Goal: Contribute content: Contribute content

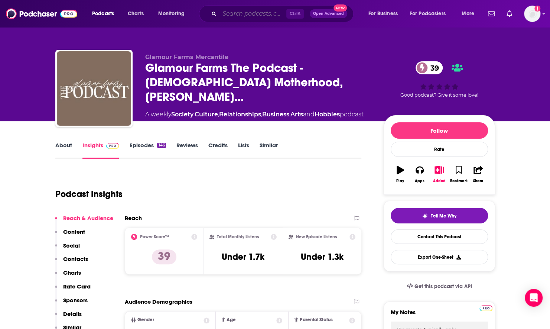
click at [252, 17] on input "Search podcasts, credits, & more..." at bounding box center [253, 14] width 67 height 12
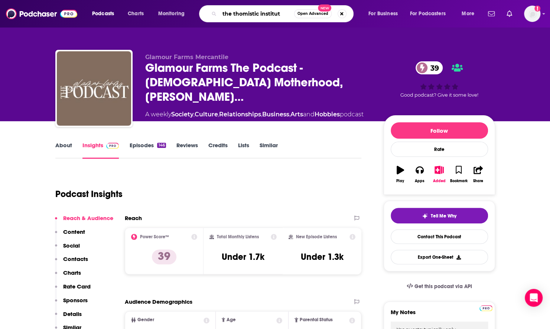
type input "the thomistic institute"
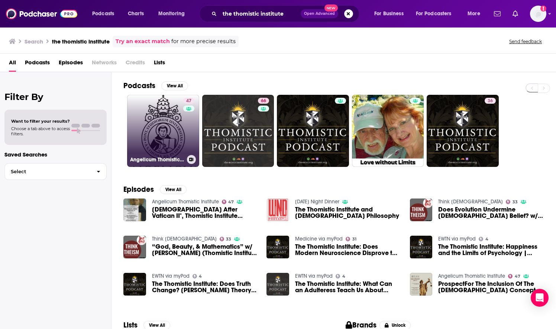
click at [169, 137] on link "47 Angelicum Thomistic Institute" at bounding box center [163, 131] width 72 height 72
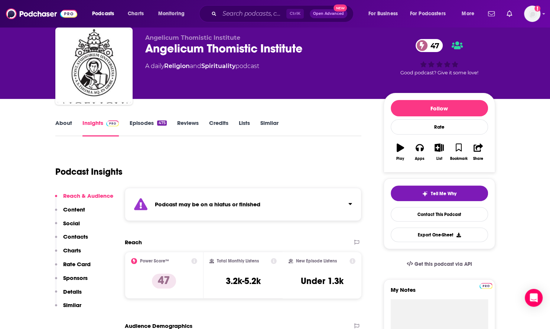
scroll to position [37, 0]
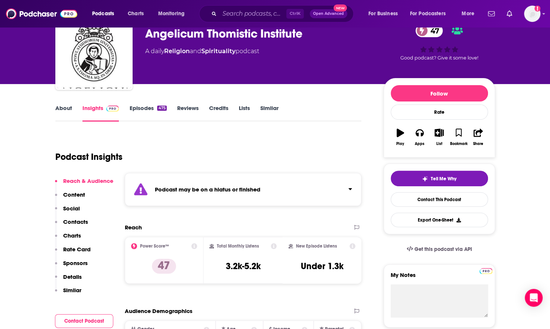
click at [71, 108] on link "About" at bounding box center [63, 112] width 17 height 17
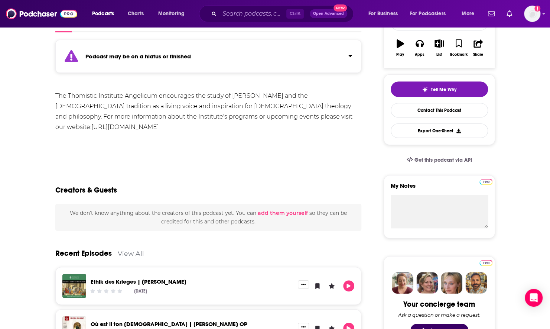
scroll to position [112, 0]
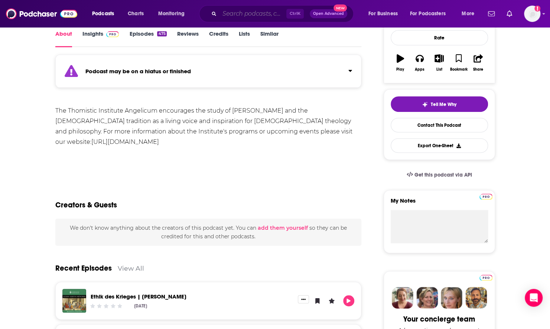
click at [244, 13] on input "Search podcasts, credits, & more..." at bounding box center [253, 14] width 67 height 12
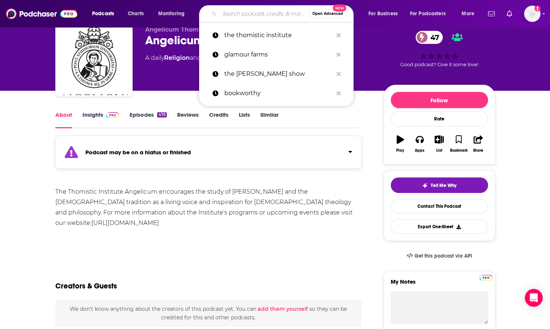
scroll to position [0, 0]
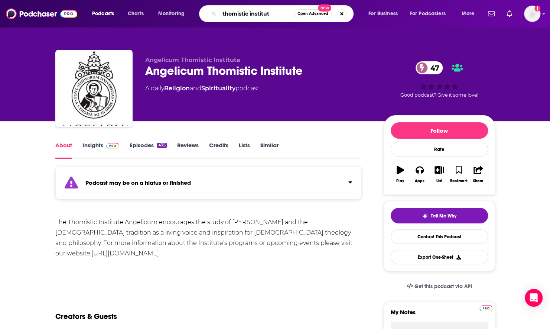
type input "thomistic institute"
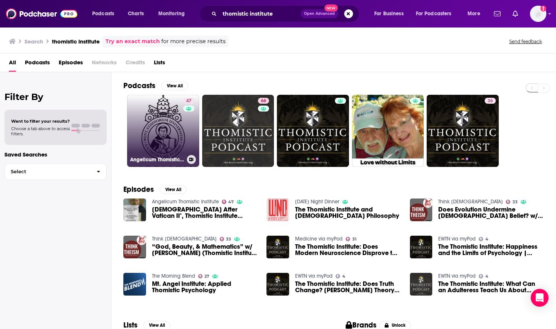
click at [138, 151] on link "47 Angelicum Thomistic Institute" at bounding box center [163, 131] width 72 height 72
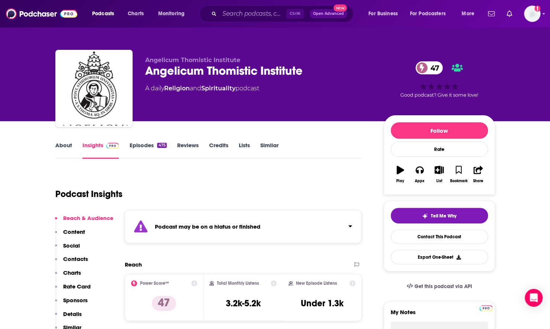
drag, startPoint x: 236, startPoint y: 20, endPoint x: 232, endPoint y: 18, distance: 4.7
click at [232, 18] on div "Ctrl K Open Advanced New" at bounding box center [276, 13] width 155 height 17
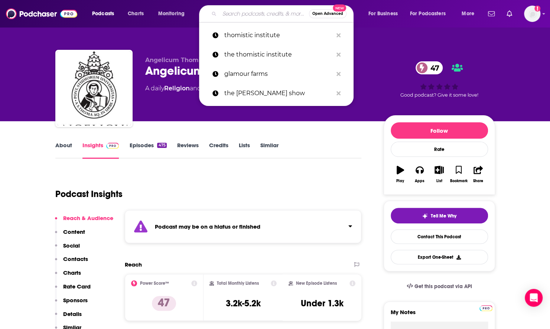
click at [232, 18] on input "Search podcasts, credits, & more..." at bounding box center [265, 14] width 90 height 12
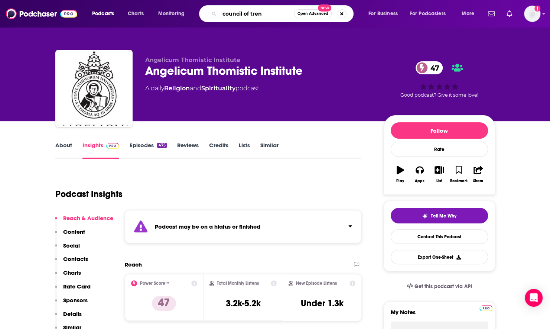
type input "council of trent"
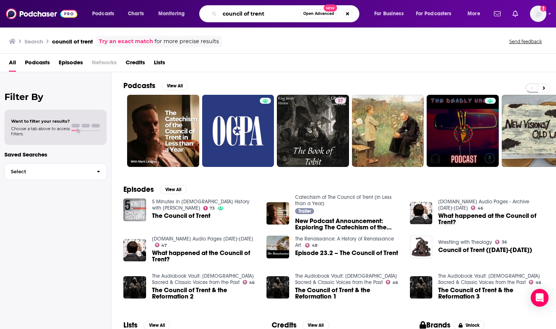
click at [284, 17] on input "council of trent" at bounding box center [260, 14] width 80 height 12
type input "pints with aquinas"
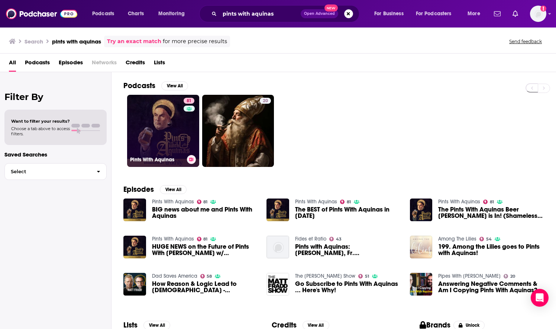
click at [172, 120] on link "81 Pints With Aquinas" at bounding box center [163, 131] width 72 height 72
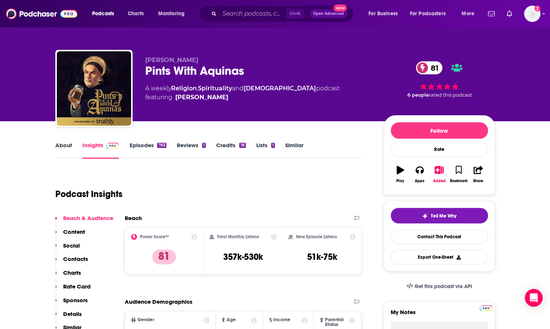
click at [63, 151] on link "About" at bounding box center [63, 150] width 17 height 17
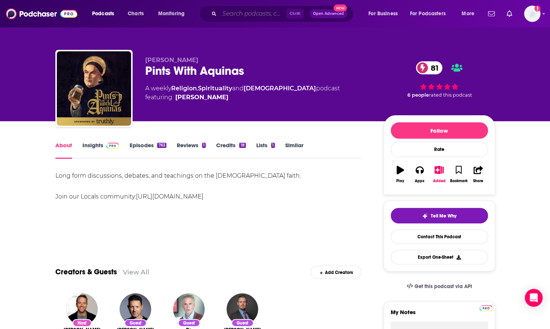
click at [239, 10] on input "Search podcasts, credits, & more..." at bounding box center [253, 14] width 67 height 12
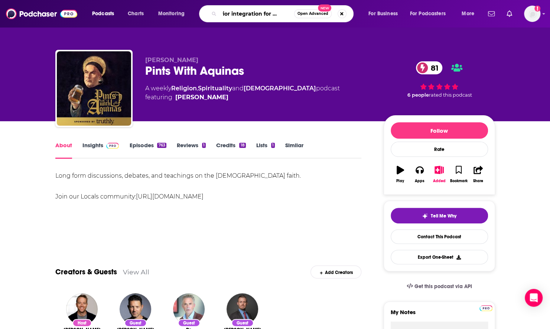
type input "interior integration for catholics"
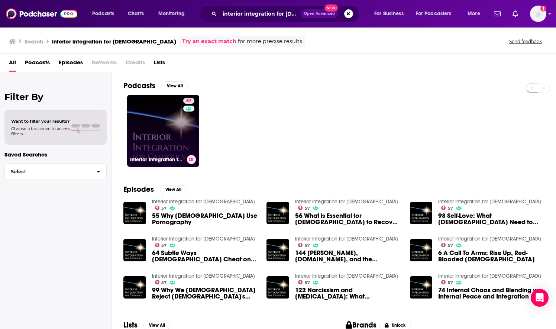
click at [171, 127] on link "57 Interior Integration for Catholics" at bounding box center [163, 131] width 72 height 72
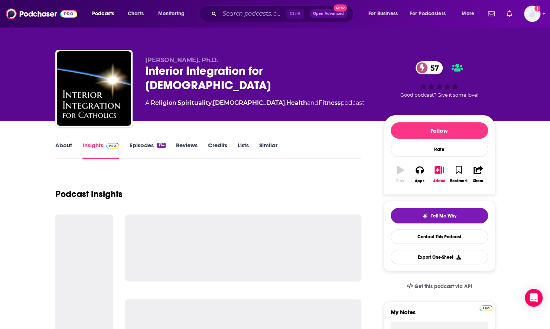
click at [61, 143] on link "About" at bounding box center [63, 150] width 17 height 17
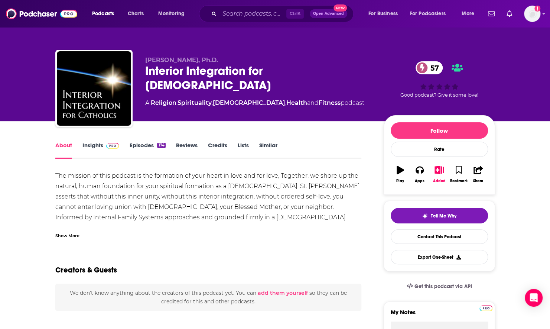
scroll to position [37, 0]
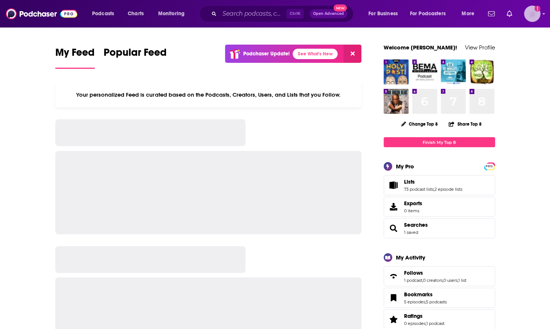
click at [407, 17] on img "Logged in as nwierenga" at bounding box center [532, 14] width 16 height 16
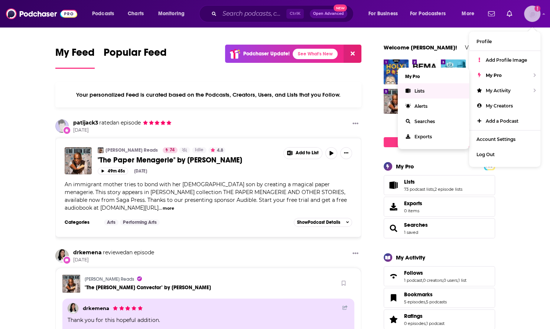
click at [407, 89] on link "Lists" at bounding box center [433, 90] width 71 height 15
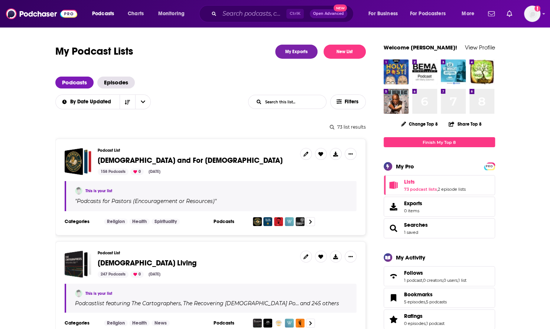
click at [287, 97] on input "List Search Input" at bounding box center [288, 101] width 78 height 13
type input "culture"
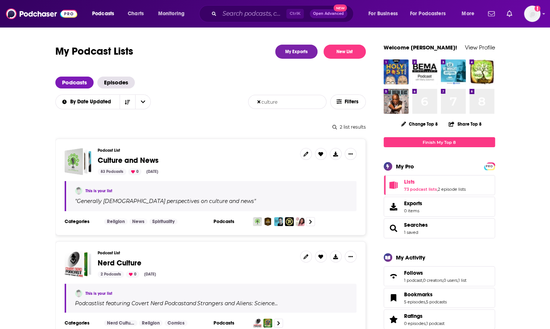
click at [146, 160] on span "Culture and News" at bounding box center [128, 160] width 61 height 9
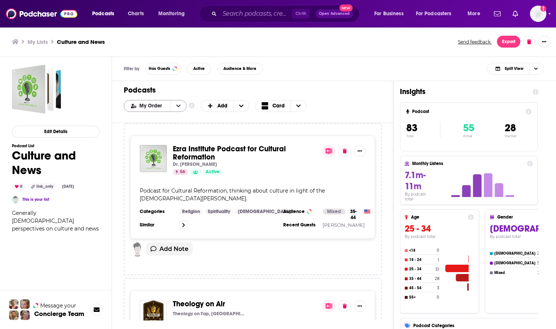
click at [181, 106] on button "open menu" at bounding box center [179, 105] width 16 height 11
click at [167, 146] on div "Power Score" at bounding box center [155, 143] width 63 height 13
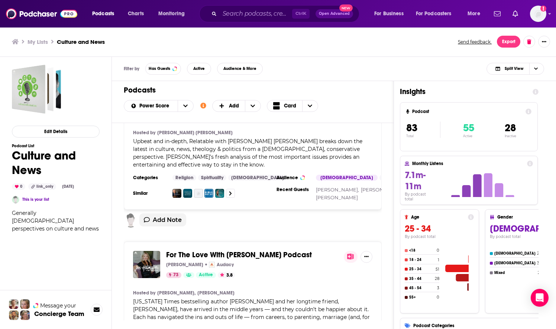
scroll to position [223, 0]
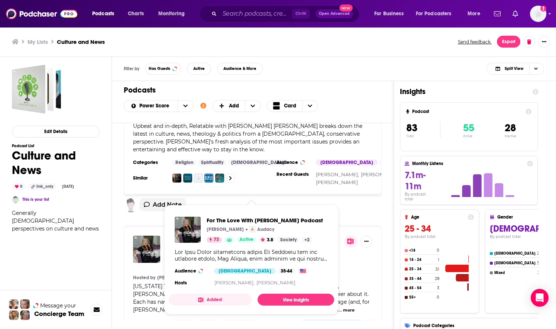
drag, startPoint x: 262, startPoint y: 225, endPoint x: 152, endPoint y: 202, distance: 112.0
click at [152, 202] on div "Add Note" at bounding box center [253, 209] width 258 height 22
drag, startPoint x: 204, startPoint y: 222, endPoint x: 355, endPoint y: 199, distance: 153.3
click at [355, 199] on div "Add Note" at bounding box center [253, 207] width 258 height 19
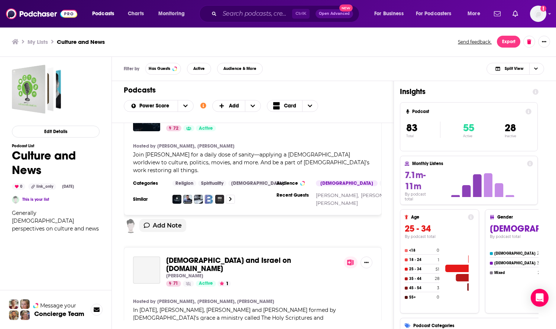
scroll to position [520, 0]
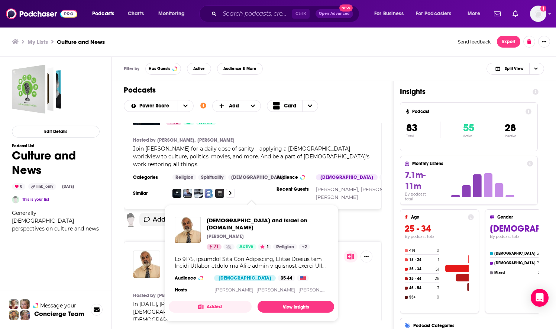
drag, startPoint x: 225, startPoint y: 236, endPoint x: 369, endPoint y: 214, distance: 145.9
click at [369, 214] on div "Add Note" at bounding box center [253, 222] width 258 height 19
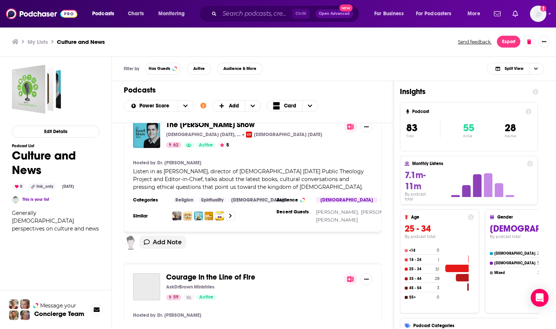
scroll to position [3197, 0]
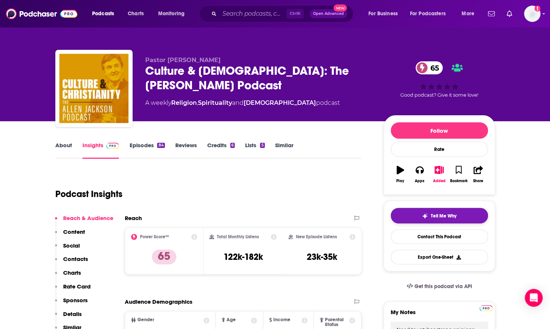
click at [417, 215] on button "Tell Me Why" at bounding box center [439, 216] width 97 height 16
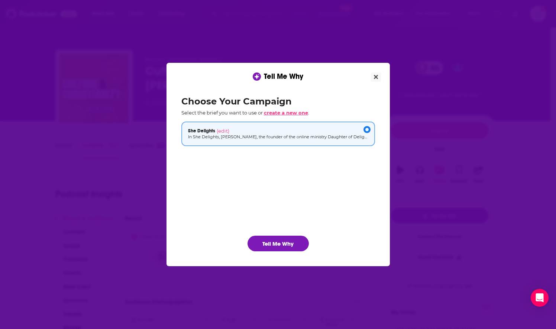
click at [284, 110] on span "create a new one" at bounding box center [286, 113] width 44 height 6
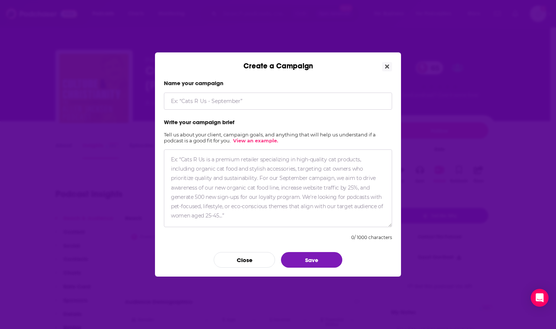
click at [219, 109] on input "Create a Campaign" at bounding box center [278, 101] width 228 height 17
type input "Y"
type input "Make Me an Instrument of Your Peace"
click at [231, 187] on textarea "Create a Campaign" at bounding box center [278, 188] width 228 height 78
paste textarea "In Make Me an Instrument of Your Peace, pastor Mark DeYmaz examines the Prayer …"
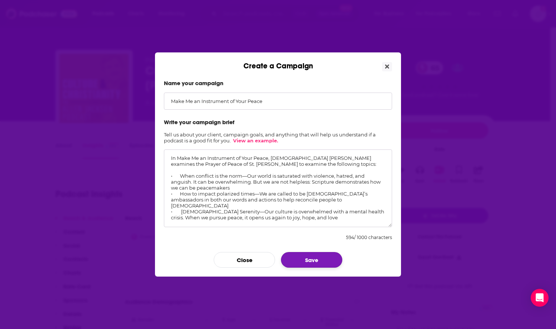
type textarea "In Make Me an Instrument of Your Peace, pastor Mark DeYmaz examines the Prayer …"
click at [304, 260] on button "Save" at bounding box center [311, 260] width 61 height 16
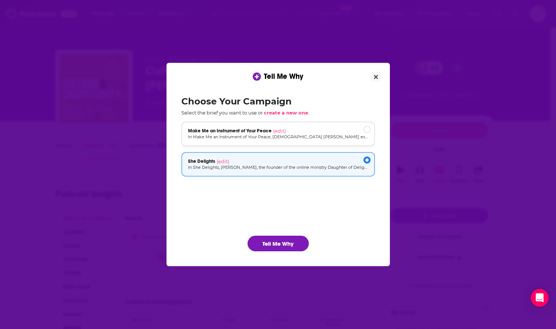
click at [215, 125] on div "Make Me an Instrument of Your Peace (edit) In Make Me an Instrument of Your Pea…" at bounding box center [278, 134] width 194 height 25
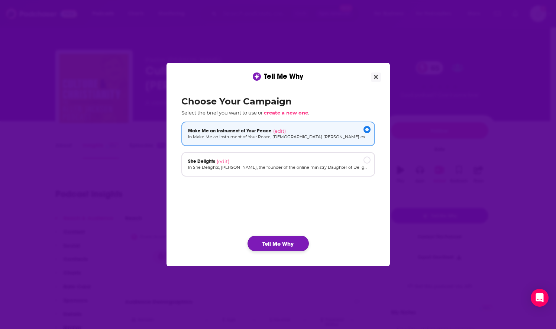
click at [269, 243] on button "Tell Me Why" at bounding box center [278, 244] width 61 height 16
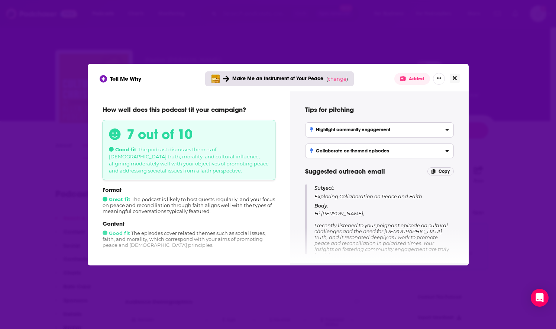
click at [456, 80] on icon "Close" at bounding box center [455, 78] width 4 height 4
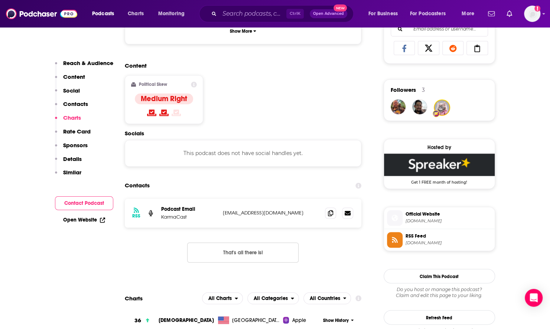
scroll to position [558, 0]
click at [327, 207] on span at bounding box center [330, 212] width 11 height 11
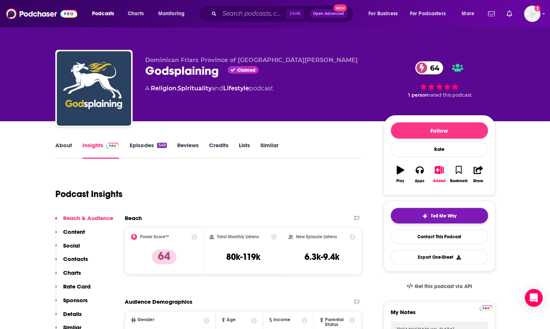
click at [431, 219] on button "Tell Me Why" at bounding box center [439, 216] width 97 height 16
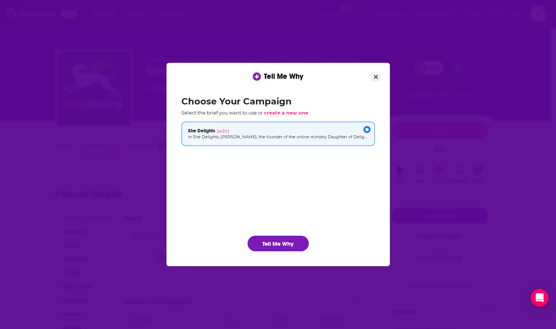
click at [378, 75] on button "Close" at bounding box center [376, 76] width 10 height 9
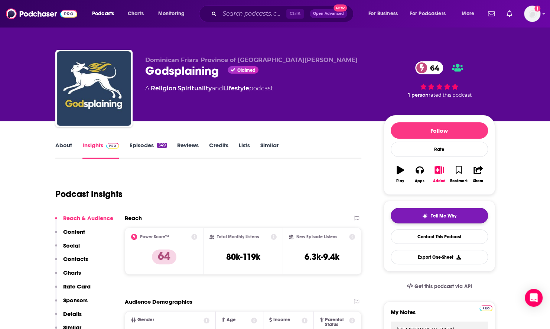
click at [413, 216] on button "Tell Me Why" at bounding box center [439, 216] width 97 height 16
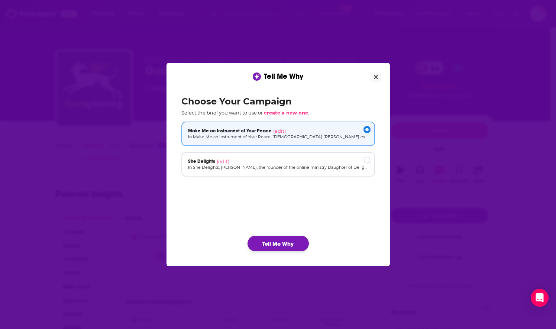
click at [291, 244] on button "Tell Me Why" at bounding box center [278, 244] width 61 height 16
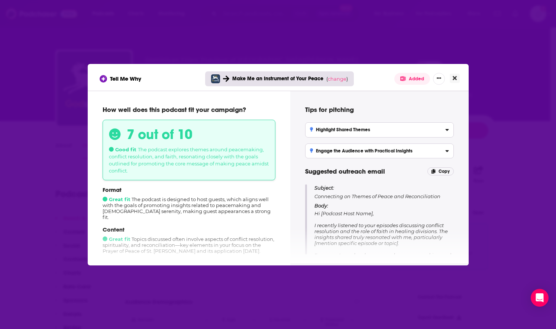
click at [455, 80] on icon "Close" at bounding box center [455, 78] width 4 height 6
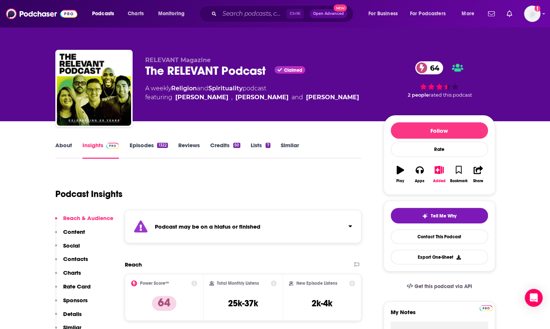
click at [69, 143] on link "About" at bounding box center [63, 150] width 17 height 17
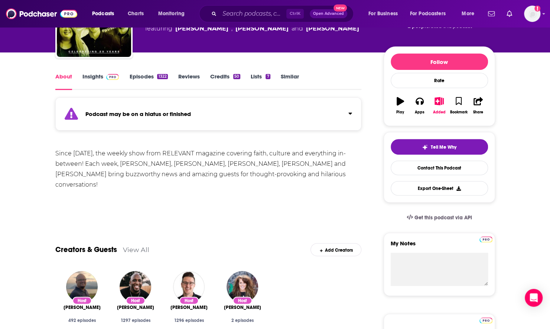
scroll to position [66, 0]
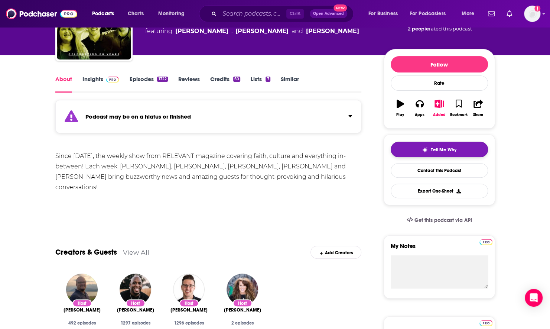
click at [429, 147] on div "Tell Me Why" at bounding box center [439, 150] width 35 height 6
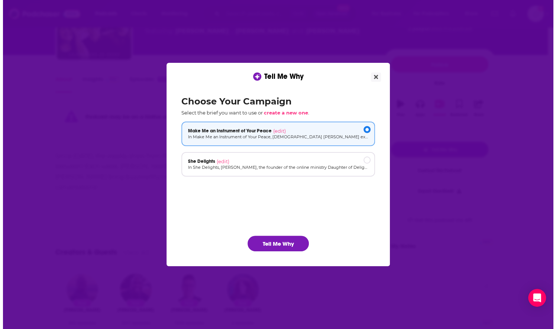
scroll to position [0, 0]
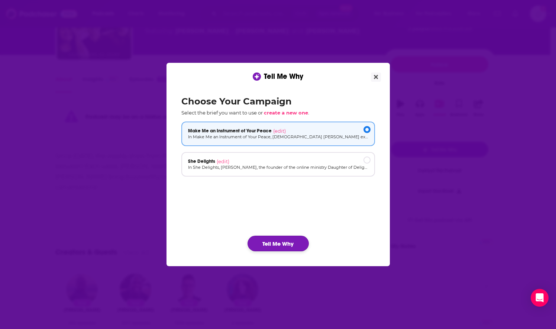
click at [262, 245] on button "Tell Me Why" at bounding box center [278, 244] width 61 height 16
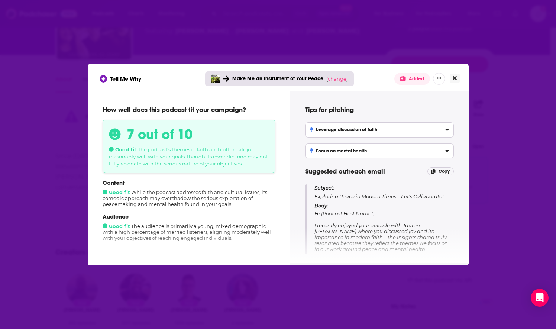
click at [456, 79] on icon "Close" at bounding box center [455, 78] width 4 height 6
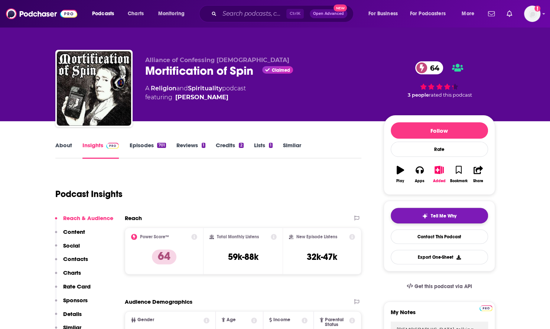
click at [409, 216] on button "Tell Me Why" at bounding box center [439, 216] width 97 height 16
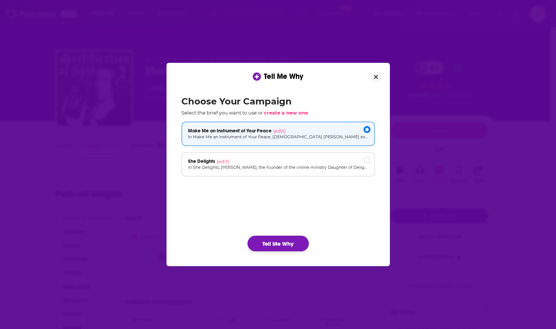
click at [285, 243] on button "Tell Me Why" at bounding box center [278, 244] width 61 height 16
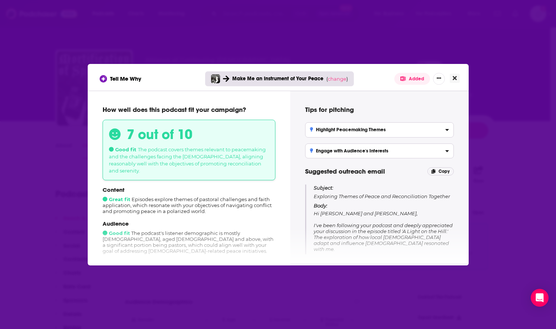
click at [454, 81] on button "Close" at bounding box center [455, 78] width 10 height 9
